Goal: Navigation & Orientation: Find specific page/section

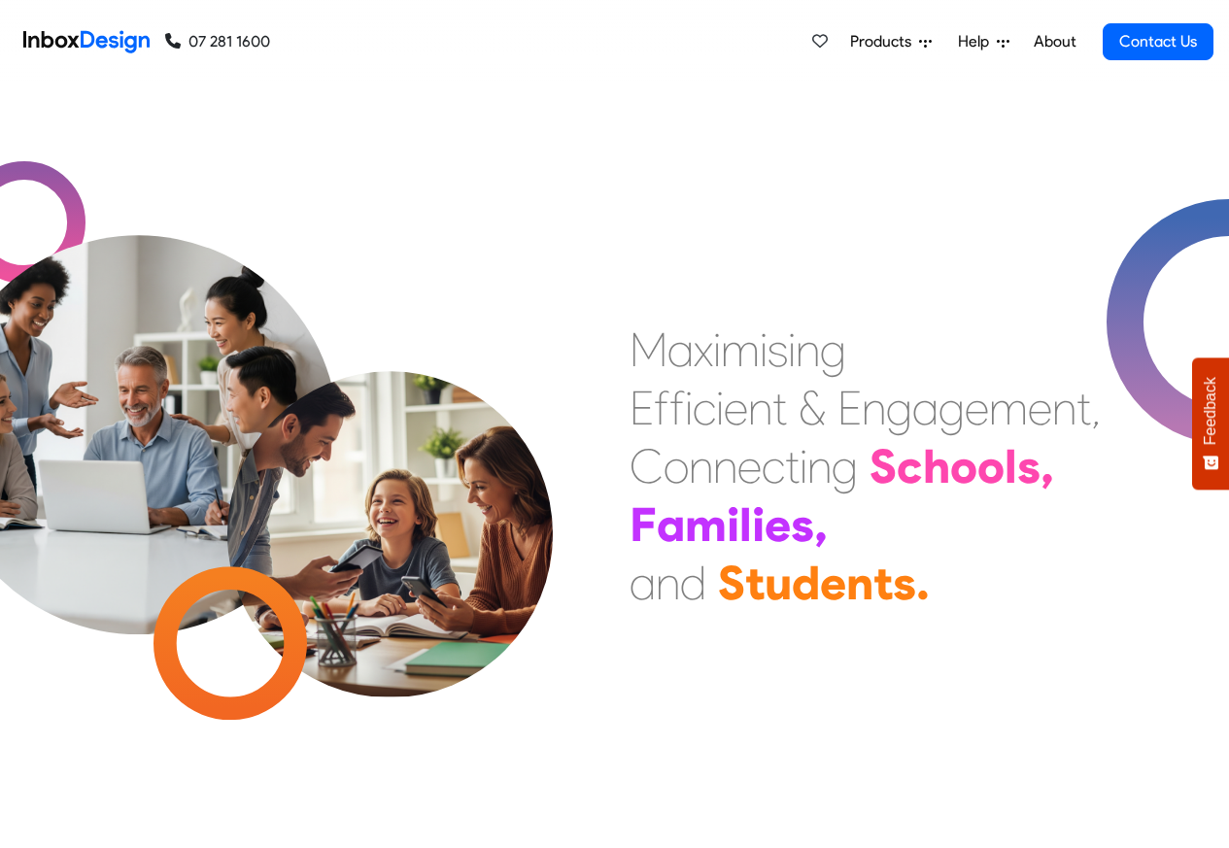
click at [891, 40] on span "Products" at bounding box center [884, 41] width 69 height 23
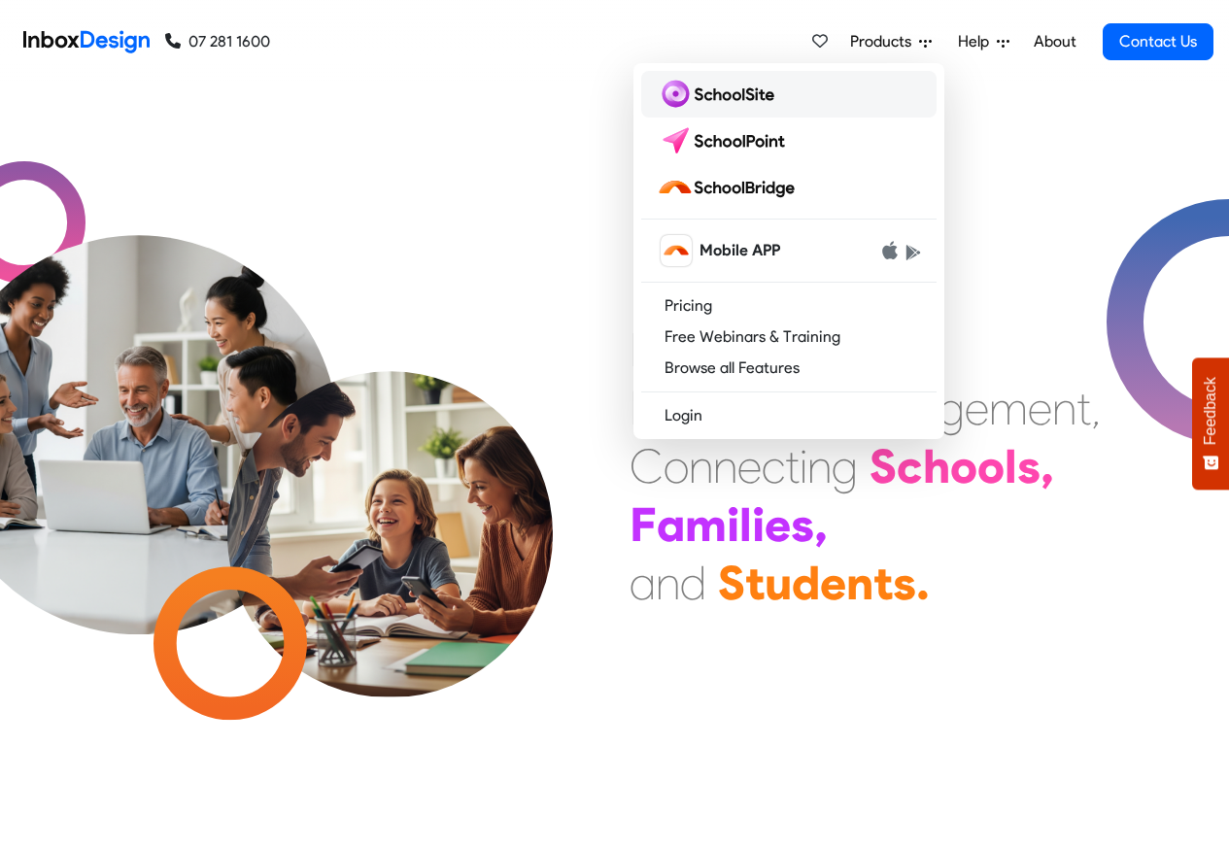
click at [729, 95] on img at bounding box center [719, 94] width 125 height 31
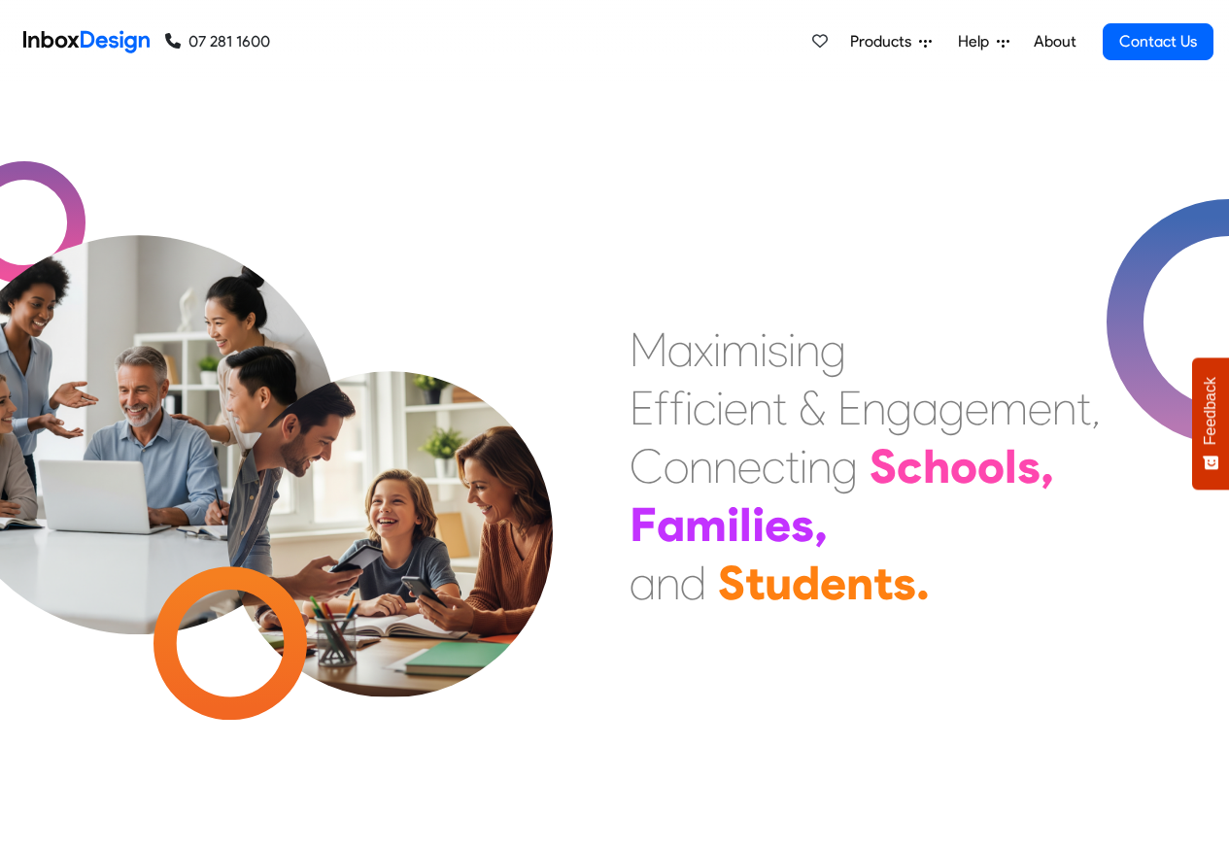
click at [904, 40] on span "Products" at bounding box center [884, 41] width 69 height 23
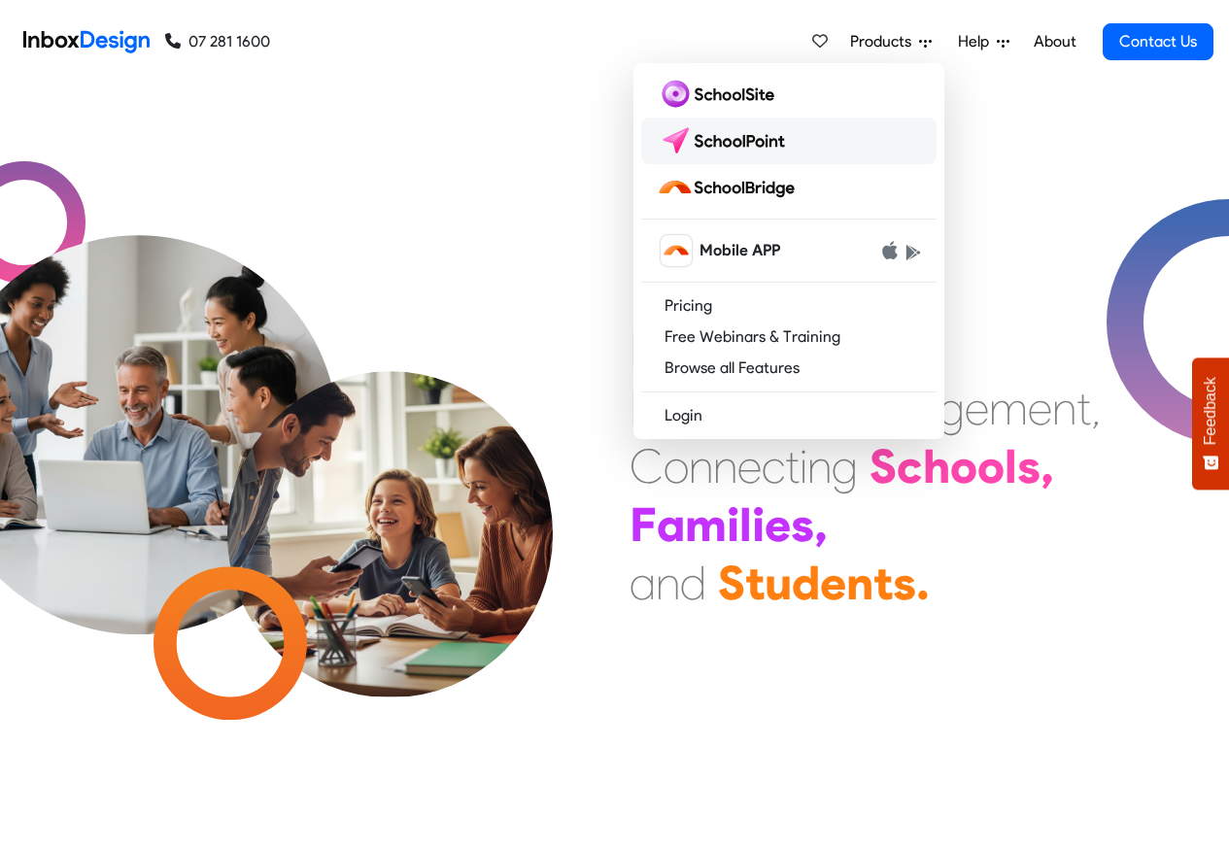
click at [732, 141] on img at bounding box center [725, 140] width 137 height 31
